Goal: Information Seeking & Learning: Learn about a topic

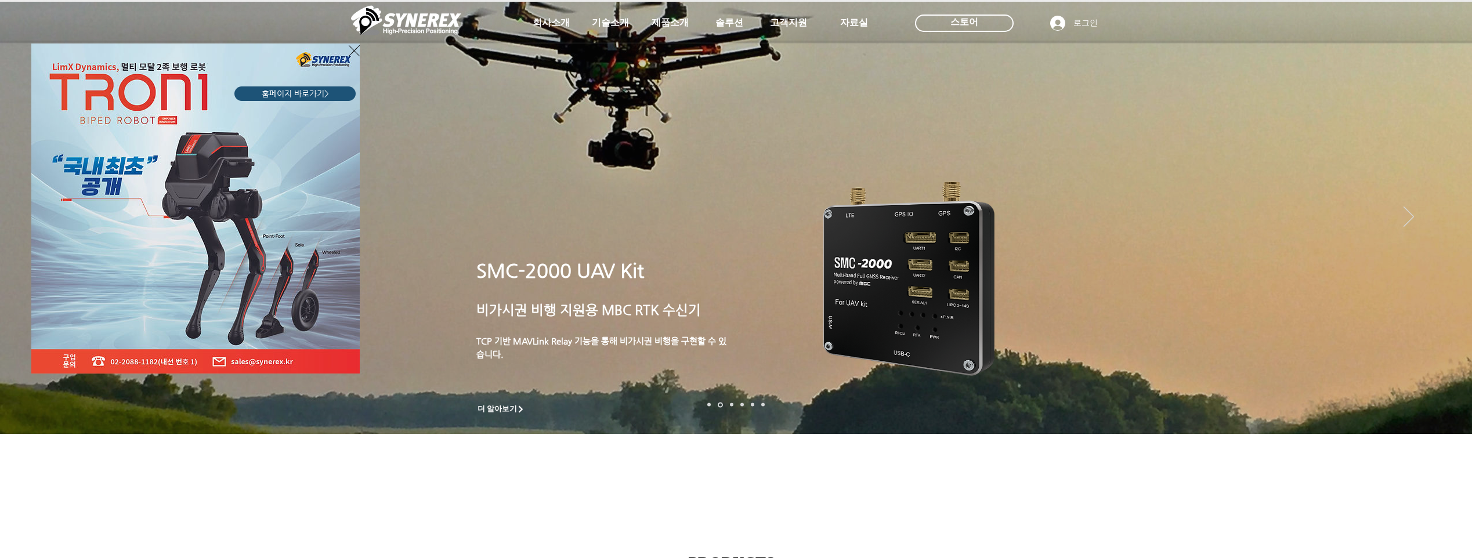
click at [356, 51] on icon "사이트로 돌아가기" at bounding box center [354, 51] width 11 height 15
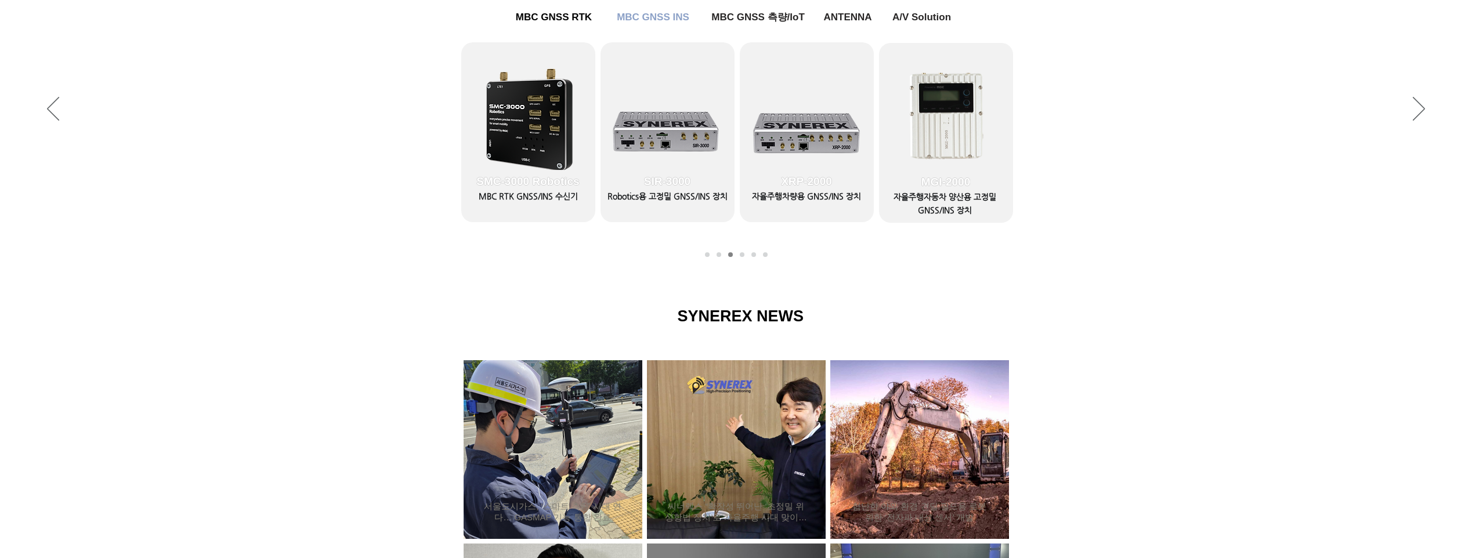
scroll to position [567, 0]
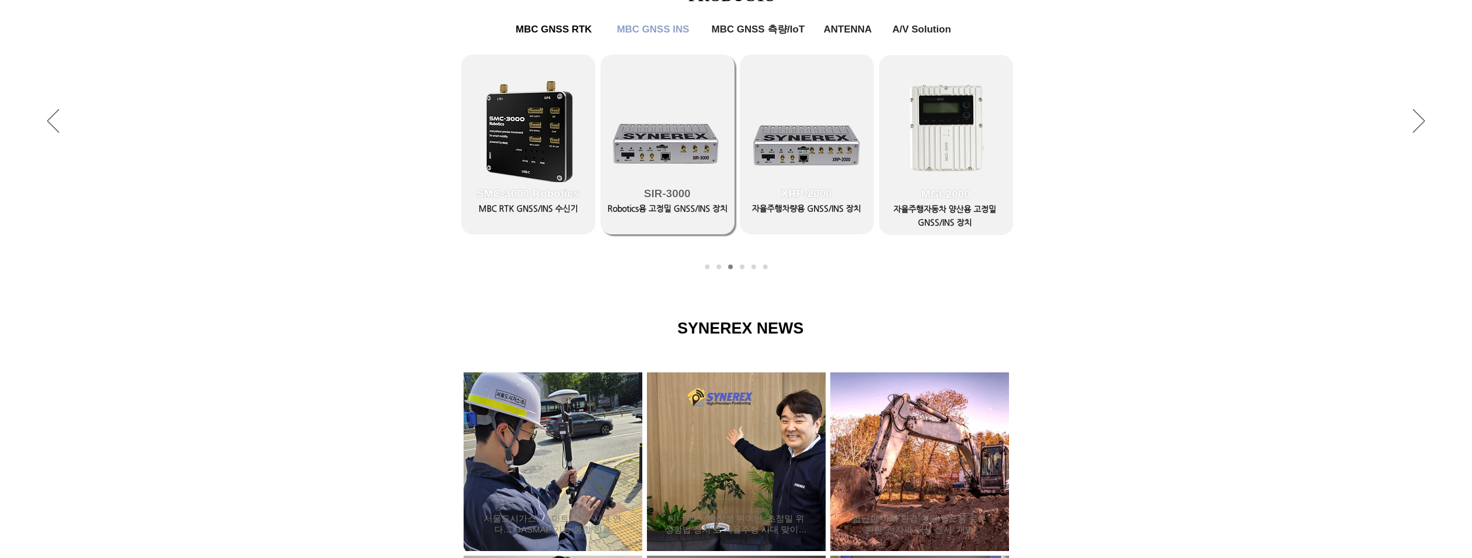
click at [650, 148] on link "SIR-3000" at bounding box center [667, 145] width 134 height 180
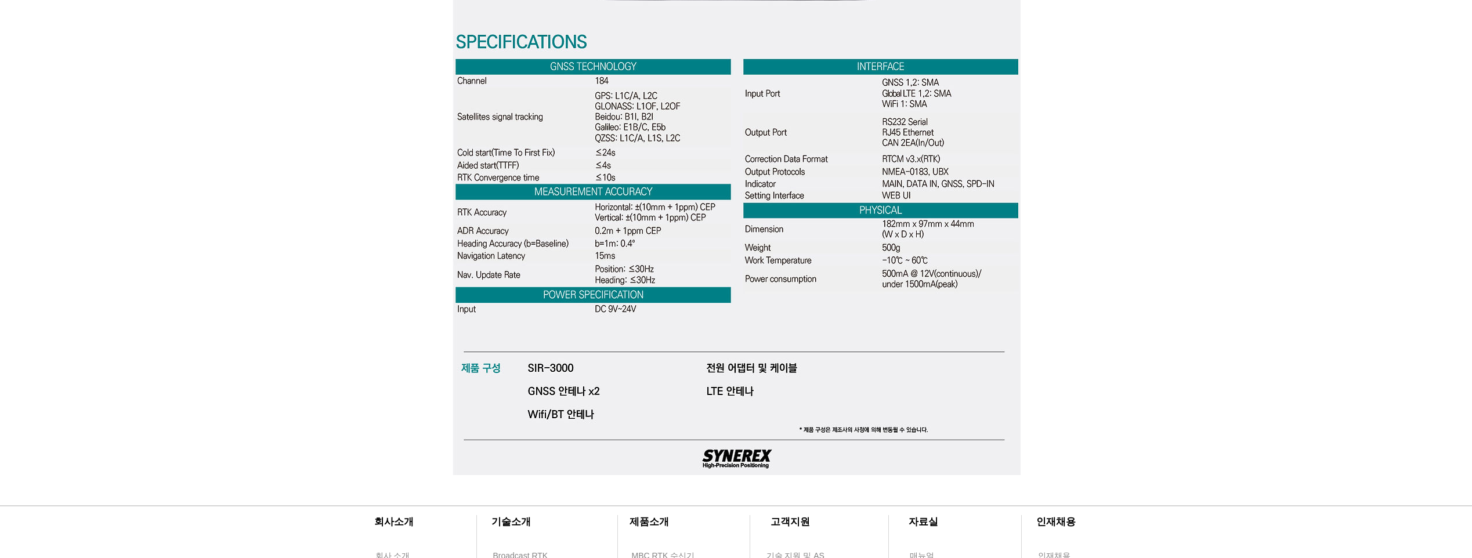
scroll to position [3365, 0]
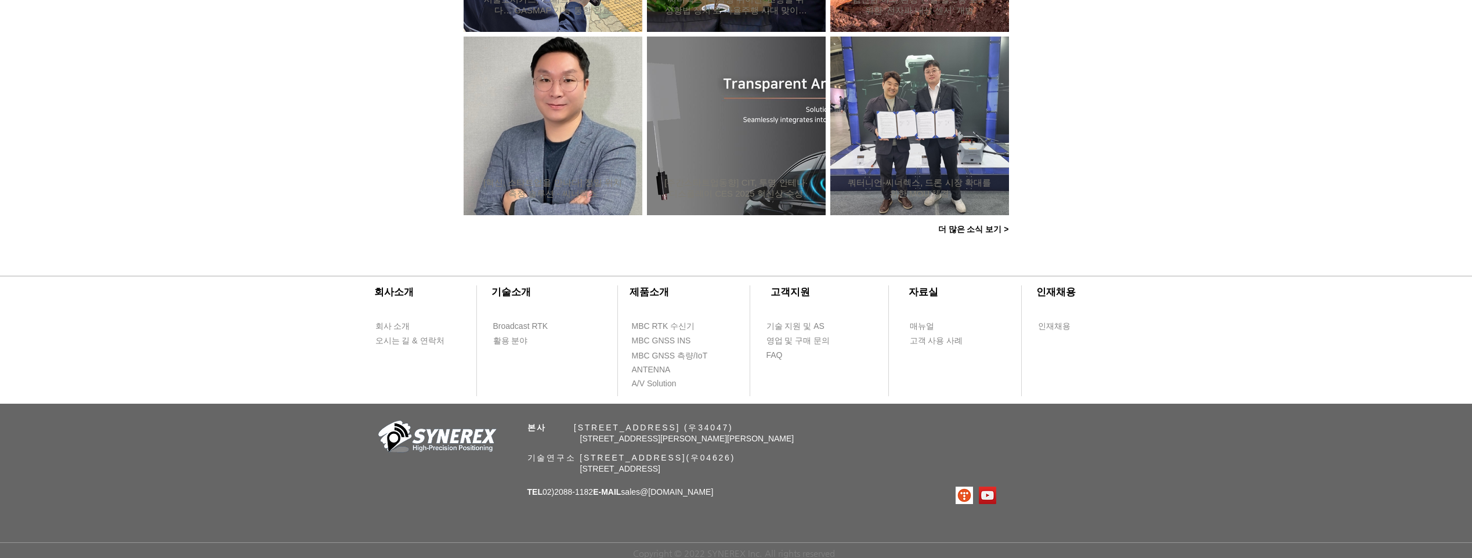
scroll to position [567, 0]
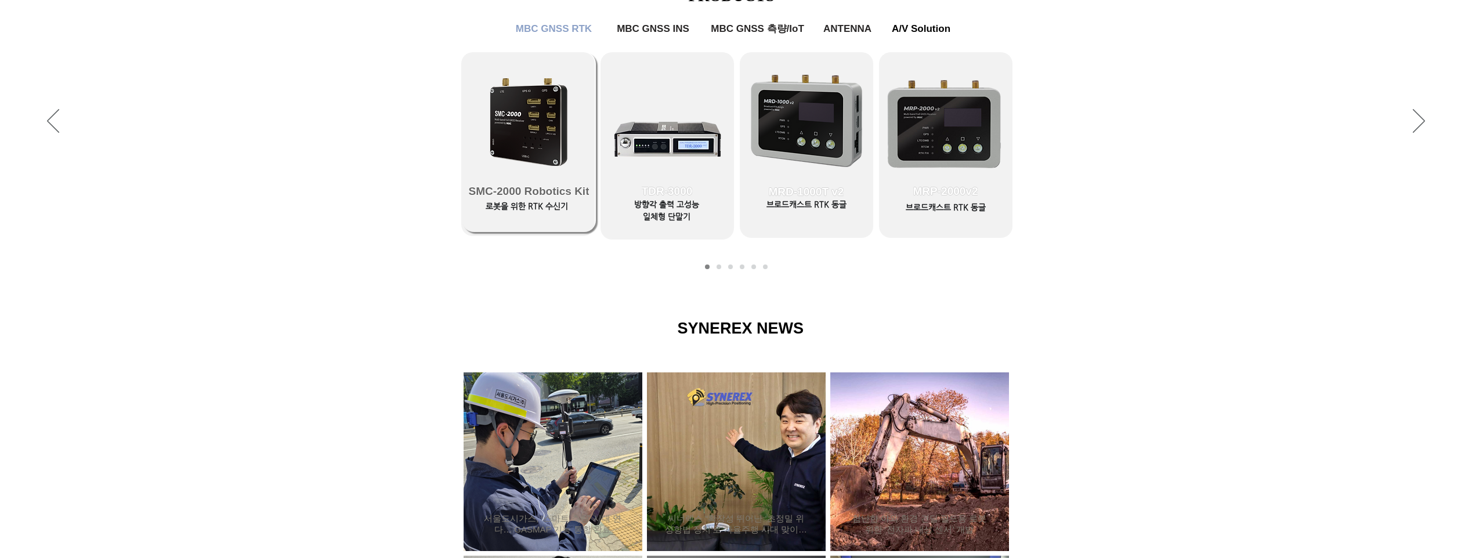
click at [526, 202] on span "SMC-2000 Robotics Kit" at bounding box center [528, 191] width 133 height 81
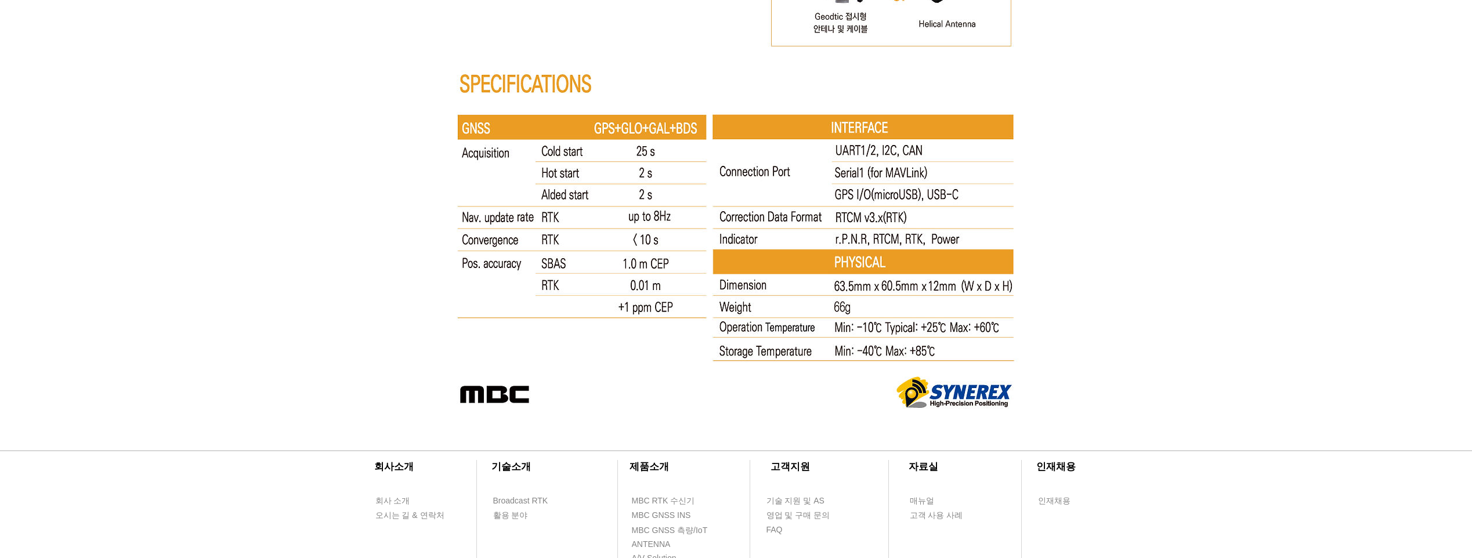
scroll to position [6029, 0]
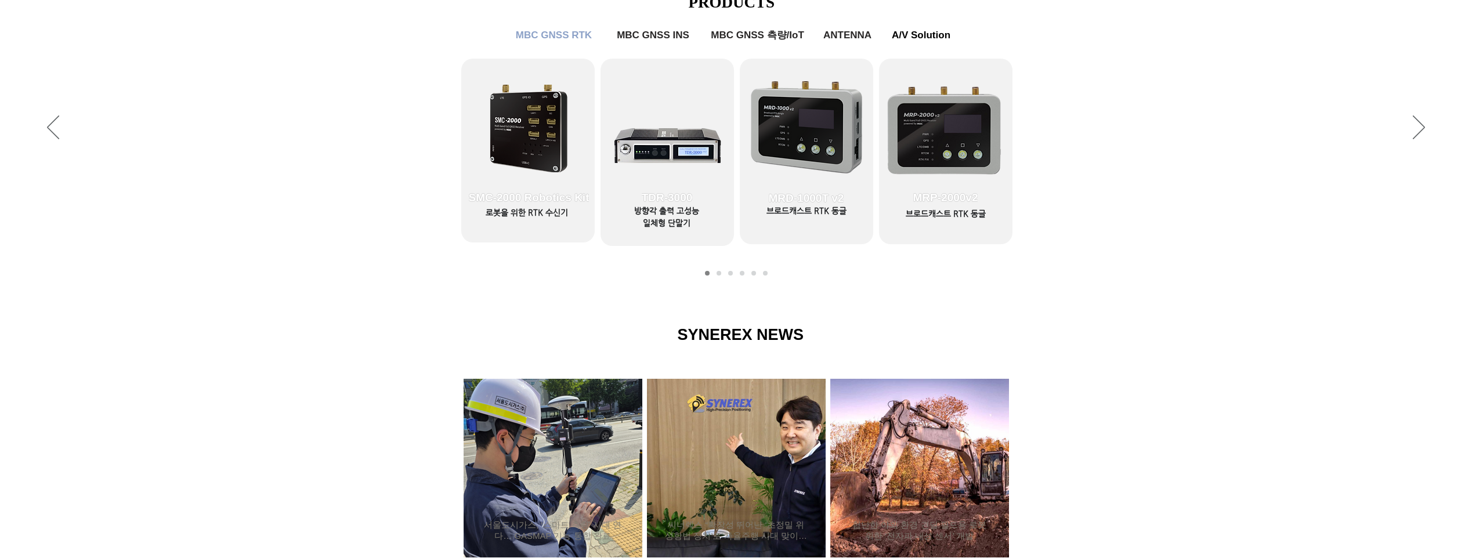
scroll to position [451, 0]
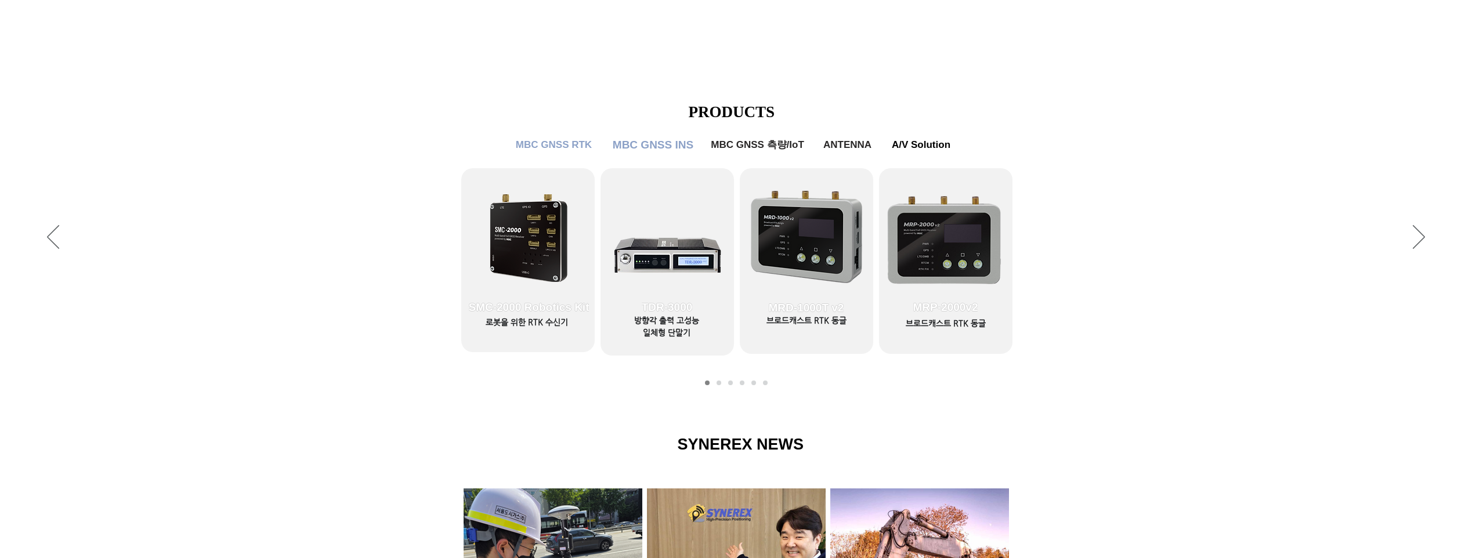
click at [661, 149] on span "MBC GNSS INS" at bounding box center [653, 145] width 81 height 13
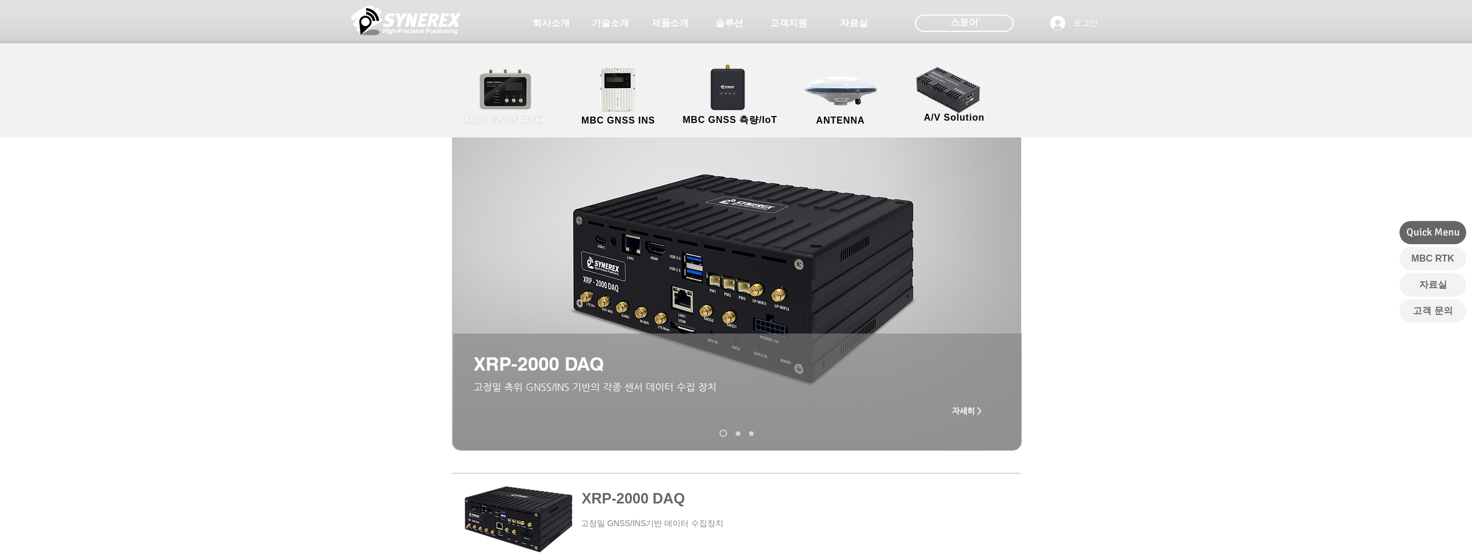
click at [496, 96] on link "MBC GNSS RTK" at bounding box center [504, 97] width 104 height 61
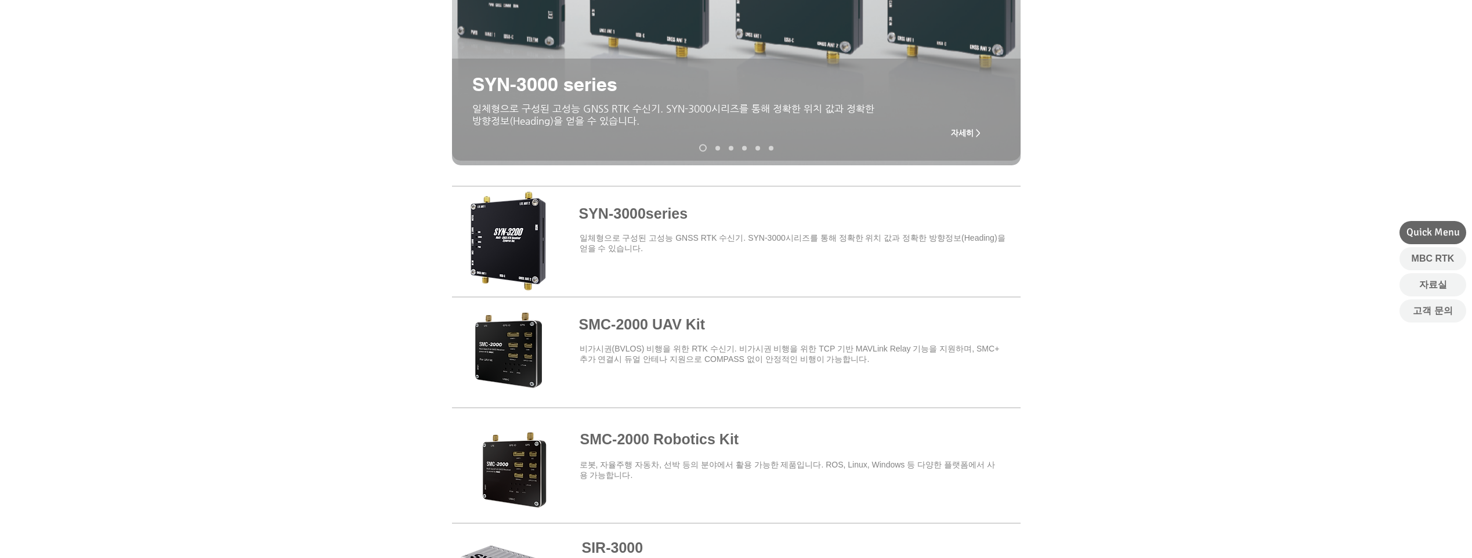
scroll to position [290, 0]
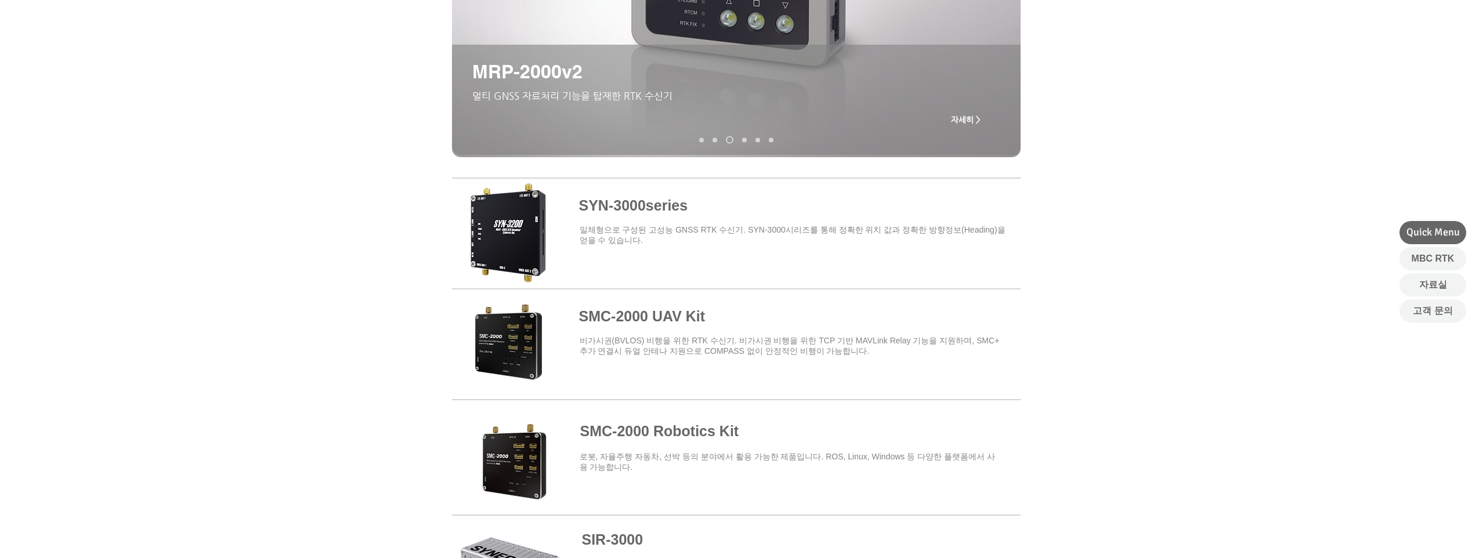
click at [626, 201] on span at bounding box center [736, 231] width 569 height 102
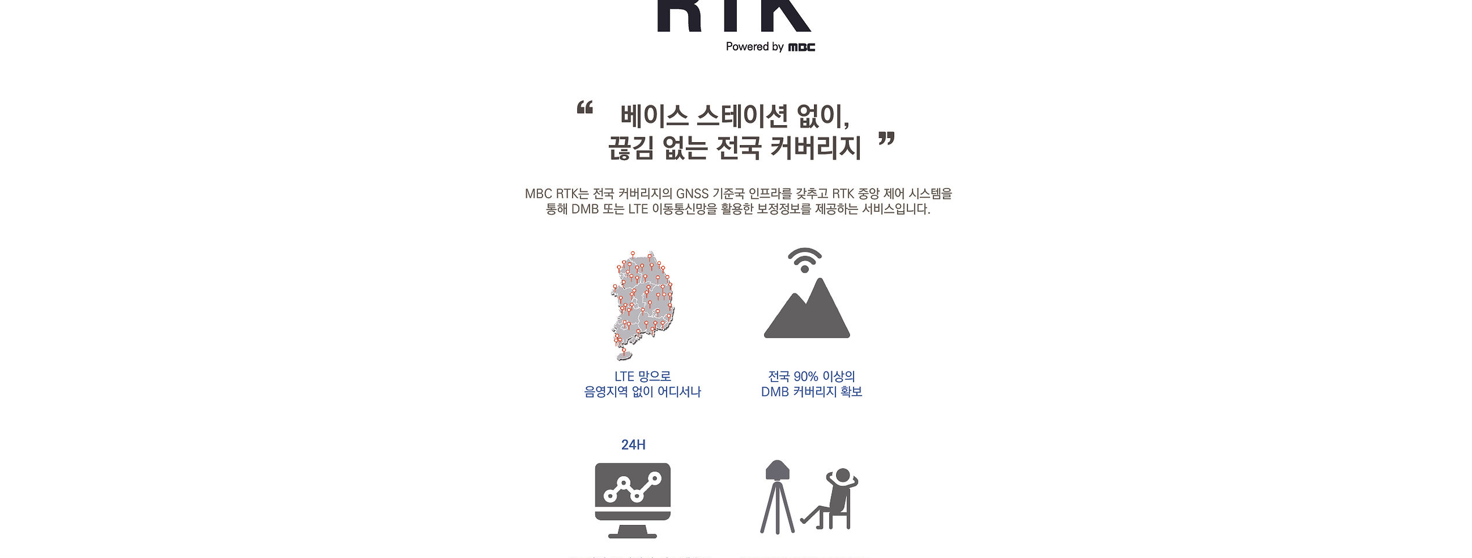
scroll to position [747, 0]
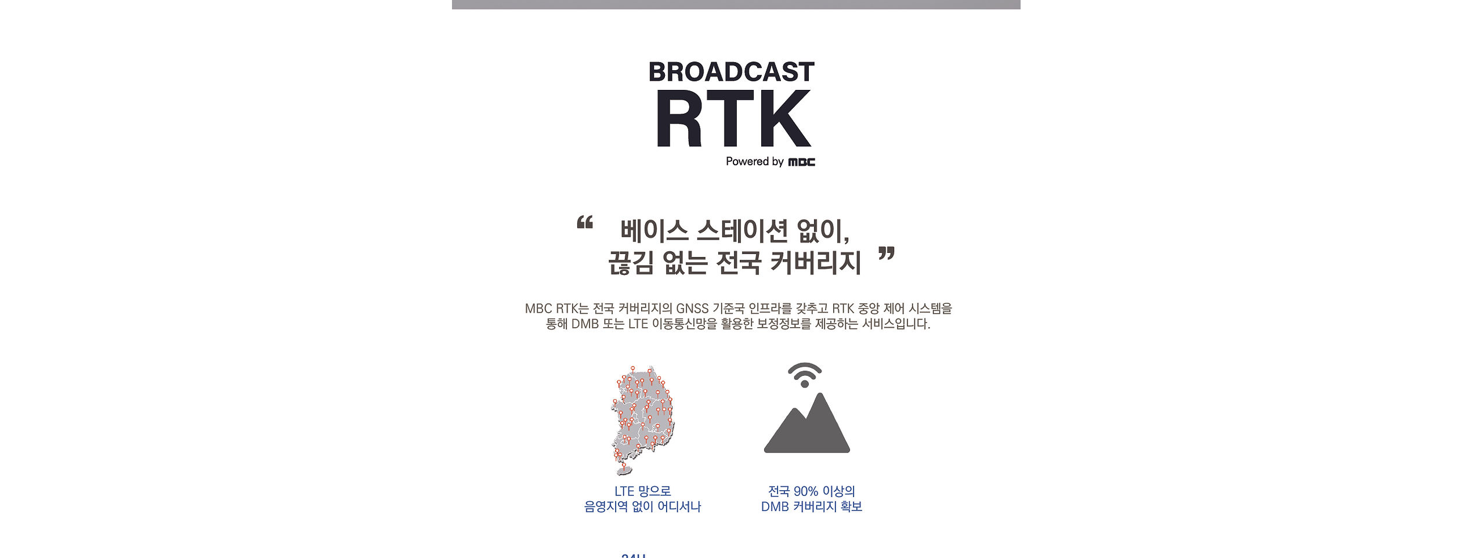
scroll to position [290, 0]
